Goal: Information Seeking & Learning: Understand process/instructions

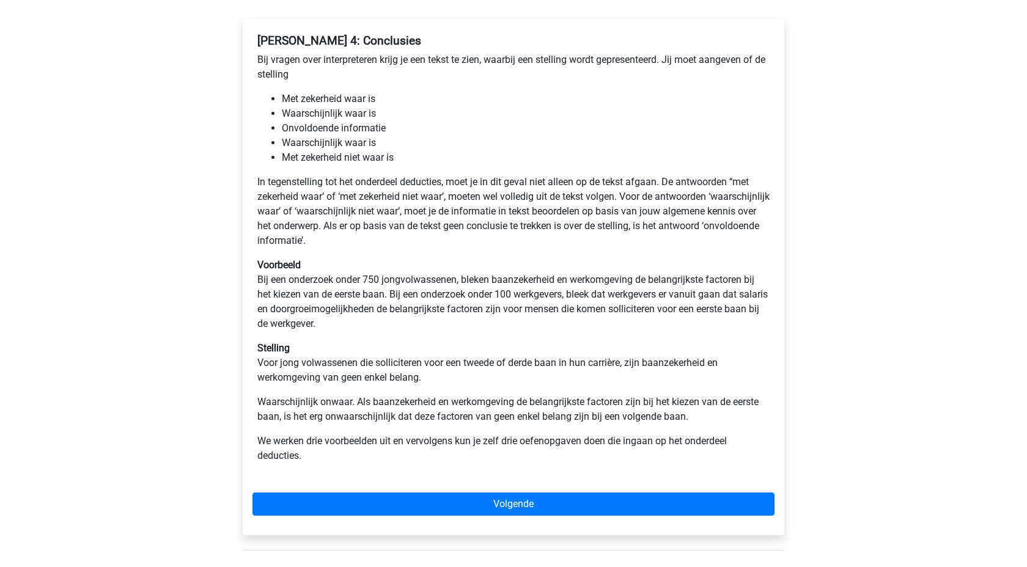
scroll to position [193, 0]
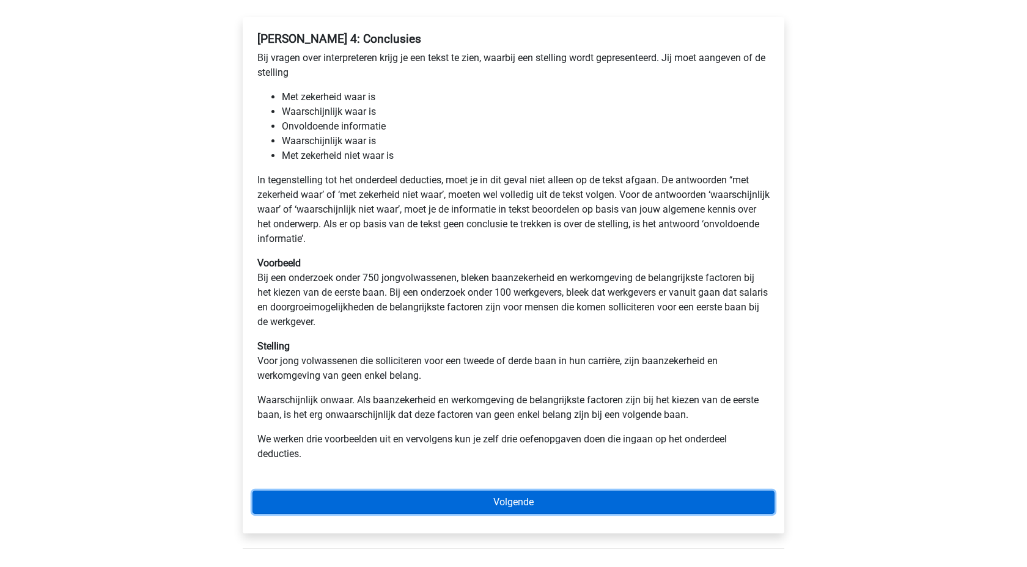
click at [556, 500] on link "Volgende" at bounding box center [513, 502] width 522 height 23
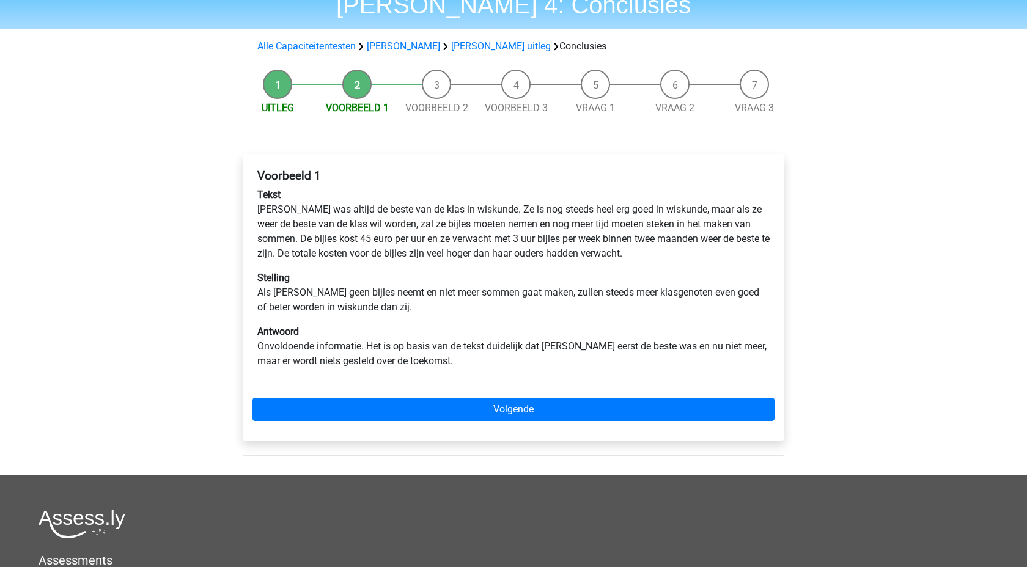
scroll to position [59, 0]
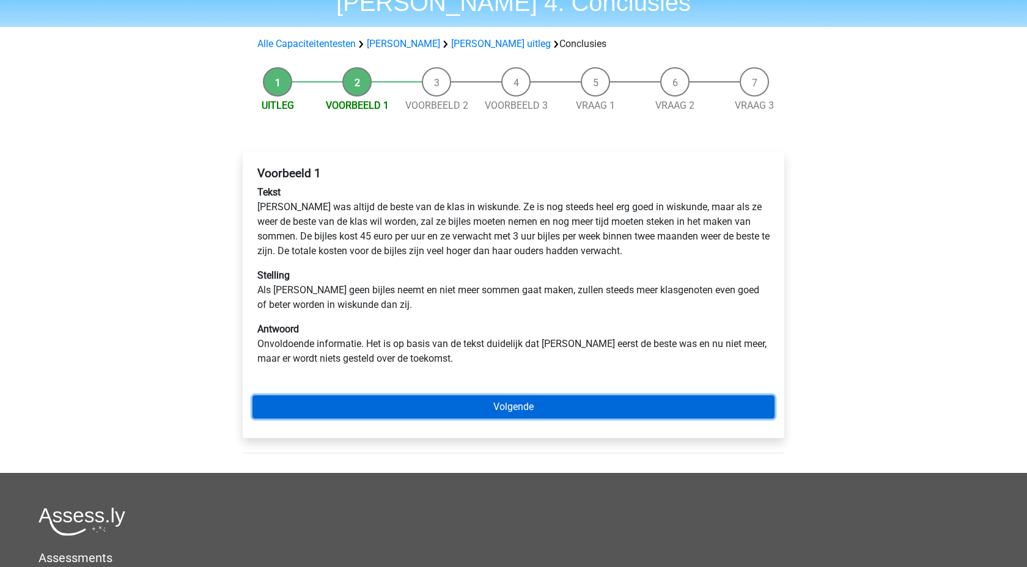
click at [495, 416] on link "Volgende" at bounding box center [513, 407] width 522 height 23
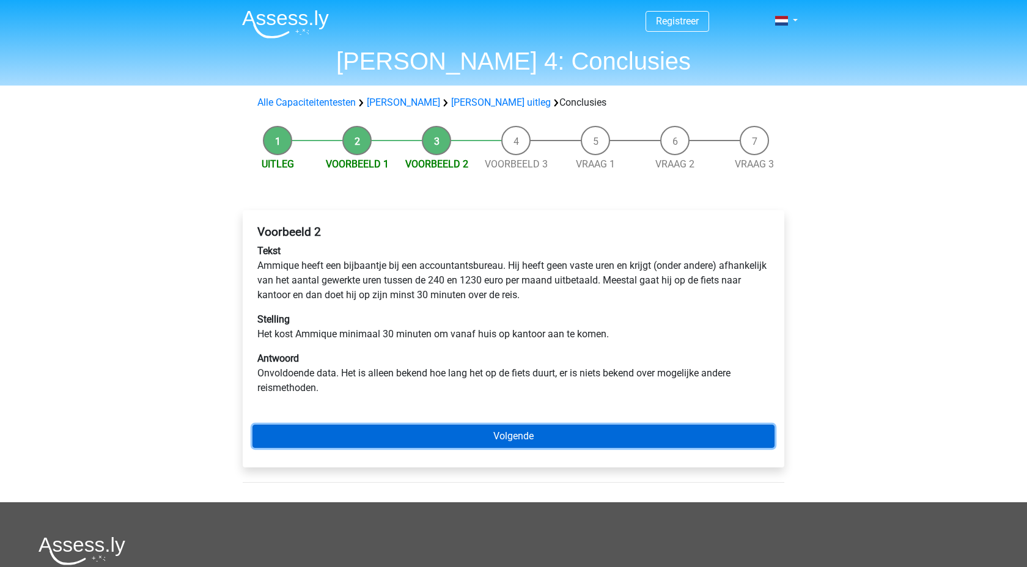
click at [513, 444] on link "Volgende" at bounding box center [513, 436] width 522 height 23
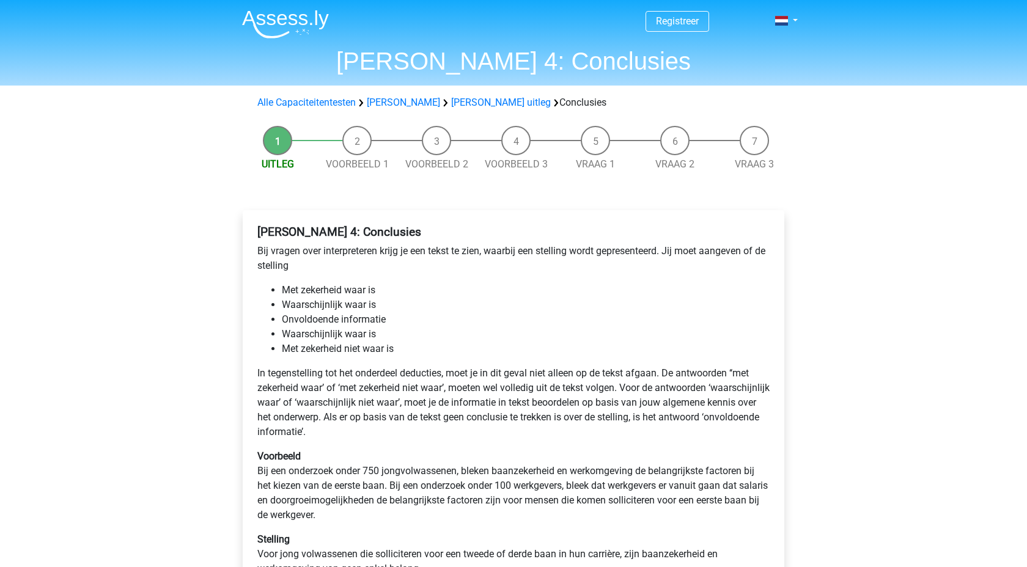
scroll to position [193, 0]
